Goal: Check status: Check status

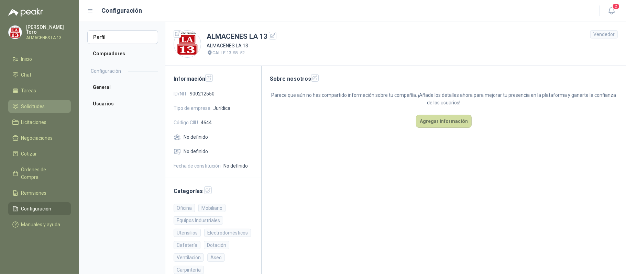
click at [30, 108] on span "Solicitudes" at bounding box center [33, 107] width 24 height 8
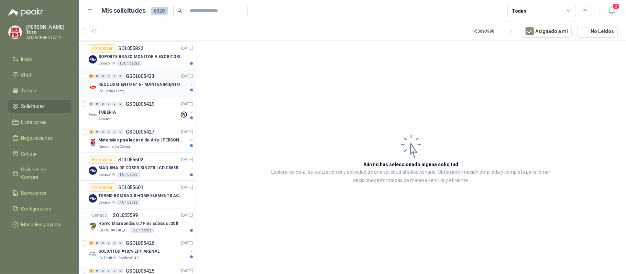
scroll to position [91, 0]
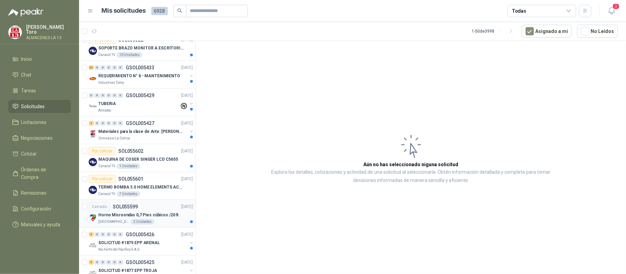
click at [137, 218] on p "Horno Microondas 0,7 Pies cúbicos /20 lt" at bounding box center [138, 215] width 80 height 7
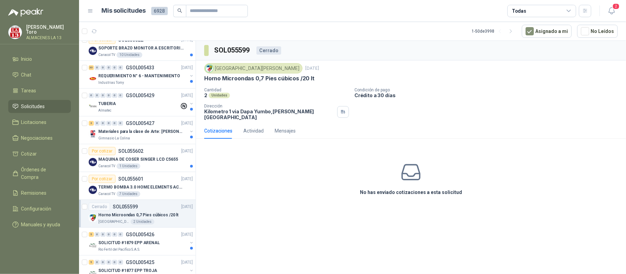
click at [411, 169] on icon at bounding box center [411, 173] width 22 height 22
click at [225, 128] on div "Cotizaciones" at bounding box center [218, 131] width 28 height 8
click at [249, 129] on div "Actividad" at bounding box center [253, 131] width 20 height 8
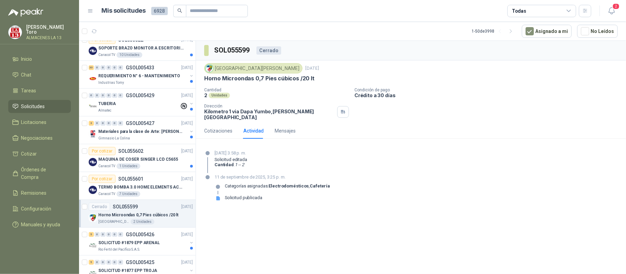
click at [305, 186] on div "Categorías asignadas: Electrodomésticos , Cafetería" at bounding box center [277, 189] width 105 height 11
click at [224, 123] on div "Cotizaciones" at bounding box center [218, 131] width 28 height 16
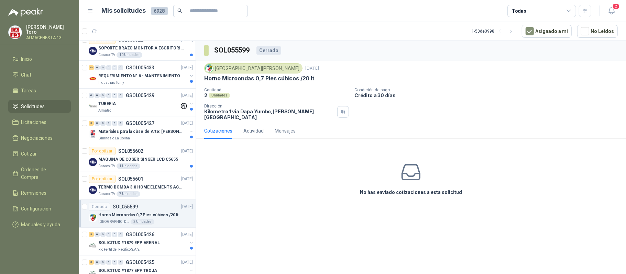
click at [262, 49] on div "Cerrado" at bounding box center [268, 50] width 25 height 8
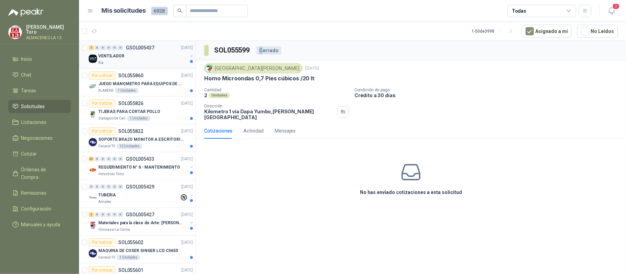
click at [158, 60] on div "Kia" at bounding box center [142, 62] width 89 height 5
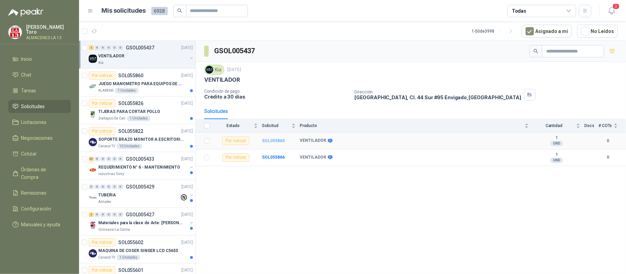
click at [277, 143] on b "SOL055865" at bounding box center [273, 141] width 23 height 5
